Goal: Navigation & Orientation: Find specific page/section

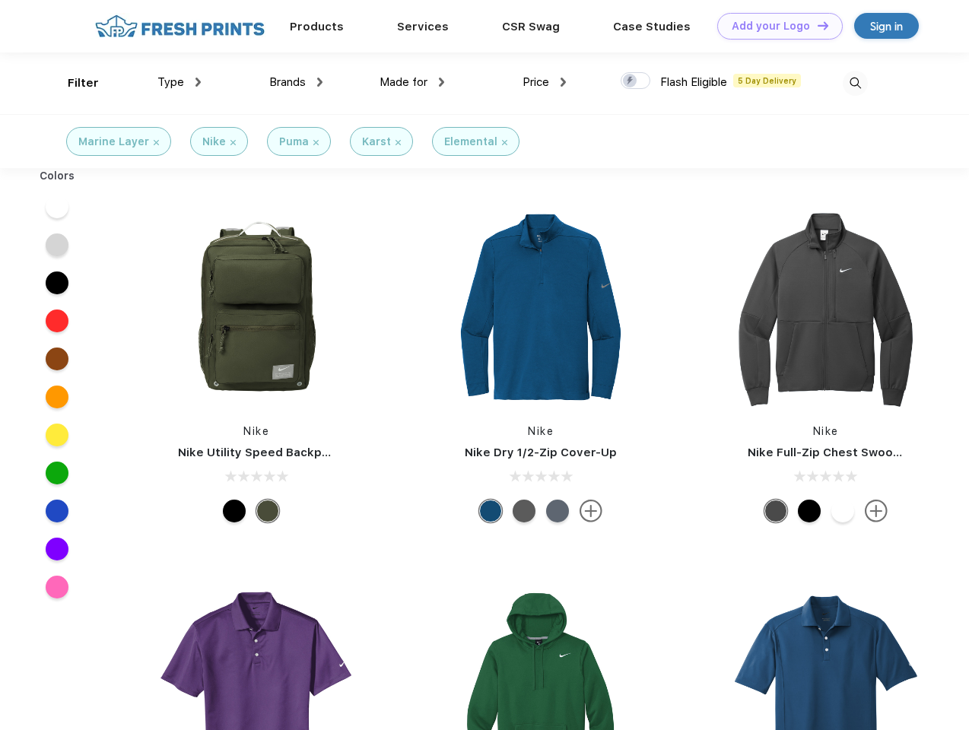
click at [774, 26] on link "Add your Logo Design Tool" at bounding box center [779, 26] width 125 height 27
click at [0, 0] on div "Design Tool" at bounding box center [0, 0] width 0 height 0
click at [816, 25] on link "Add your Logo Design Tool" at bounding box center [779, 26] width 125 height 27
click at [73, 83] on div "Filter" at bounding box center [83, 83] width 31 height 17
click at [179, 82] on span "Type" at bounding box center [170, 82] width 27 height 14
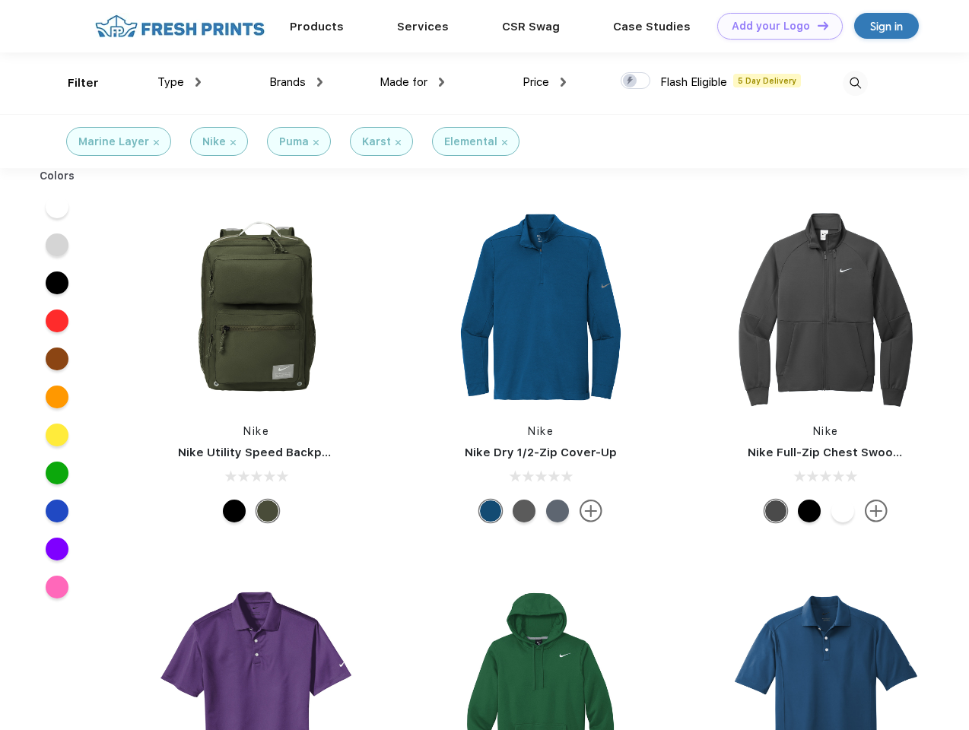
click at [296, 82] on span "Brands" at bounding box center [287, 82] width 37 height 14
click at [412, 82] on span "Made for" at bounding box center [404, 82] width 48 height 14
click at [545, 82] on span "Price" at bounding box center [535, 82] width 27 height 14
click at [636, 81] on div at bounding box center [636, 80] width 30 height 17
click at [630, 81] on input "checkbox" at bounding box center [626, 76] width 10 height 10
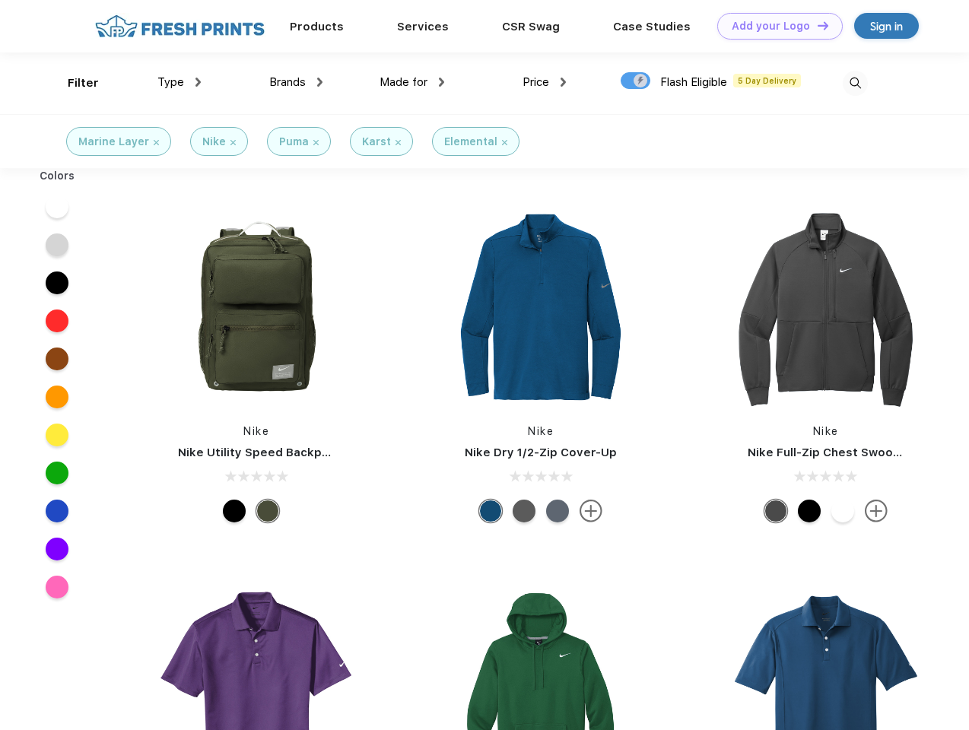
click at [855, 83] on img at bounding box center [855, 83] width 25 height 25
